Goal: Entertainment & Leisure: Browse casually

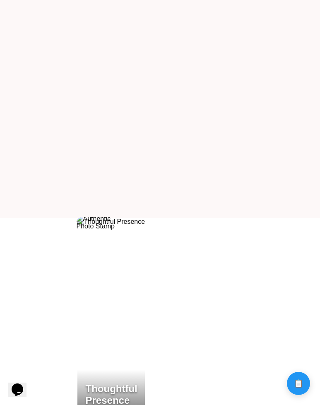
scroll to position [229, 0]
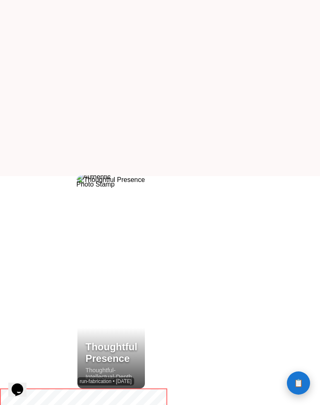
click at [296, 381] on span "📋" at bounding box center [298, 382] width 9 height 7
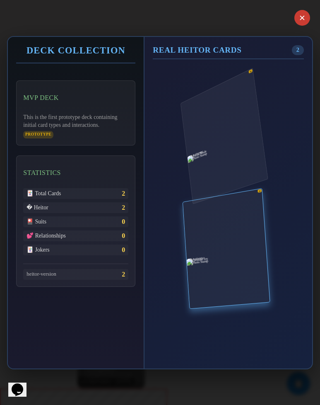
drag, startPoint x: 248, startPoint y: 286, endPoint x: 246, endPoint y: 263, distance: 23.3
click at [215, 263] on div "modifier-effect • 9/28/2025" at bounding box center [201, 309] width 28 height 105
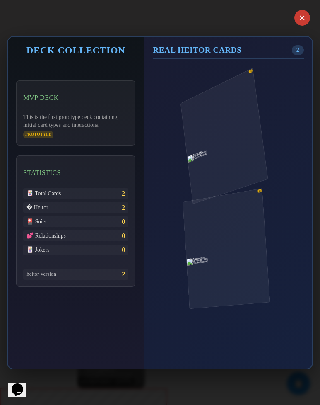
click at [224, 383] on div "✕ Deck Collection MVP Deck This is the first prototype deck containing initial …" at bounding box center [160, 202] width 320 height 405
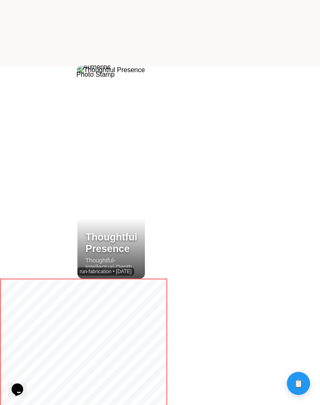
scroll to position [388, 0]
